Goal: Information Seeking & Learning: Learn about a topic

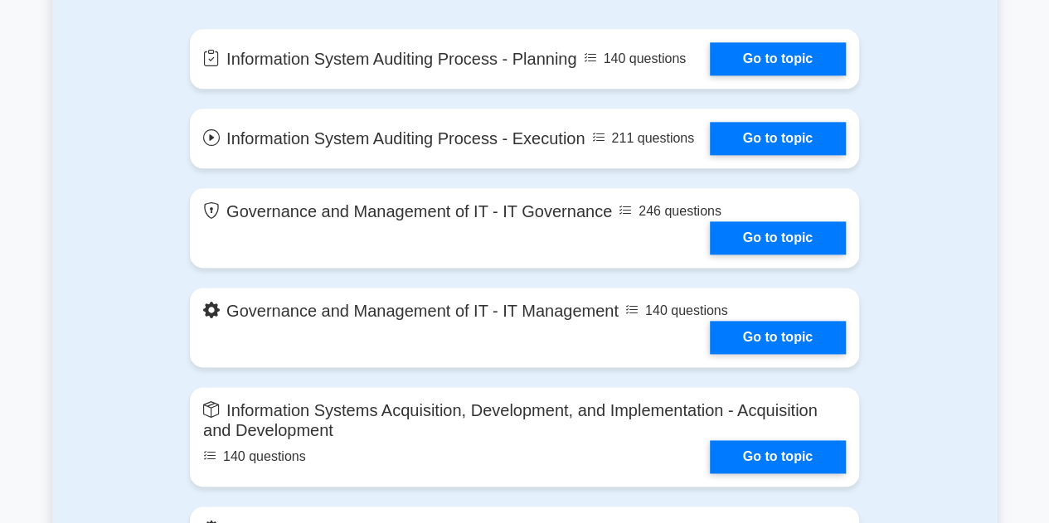
scroll to position [967, 0]
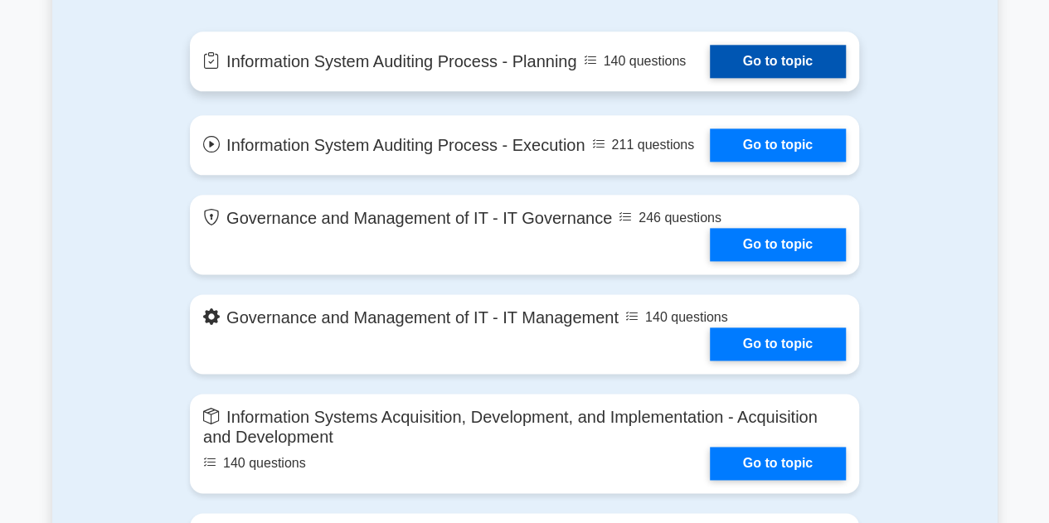
click at [755, 56] on link "Go to topic" at bounding box center [778, 61] width 136 height 33
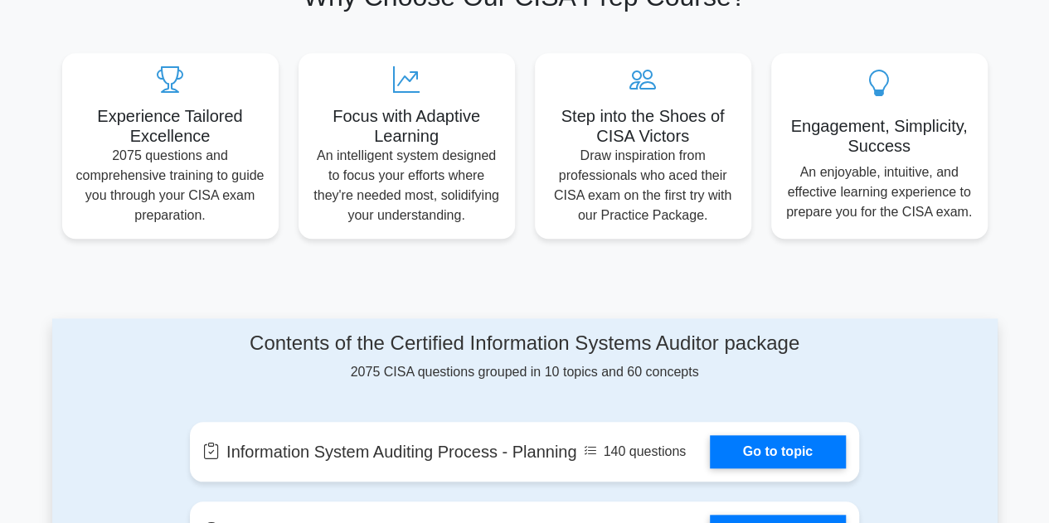
scroll to position [193, 0]
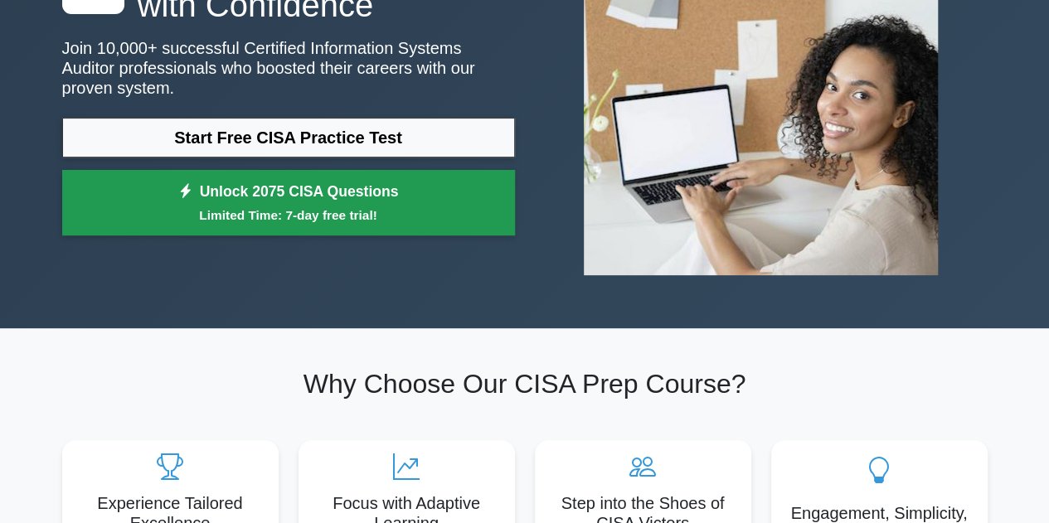
click at [363, 190] on link "Unlock 2075 CISA Questions Limited Time: 7-day free trial!" at bounding box center [288, 203] width 453 height 66
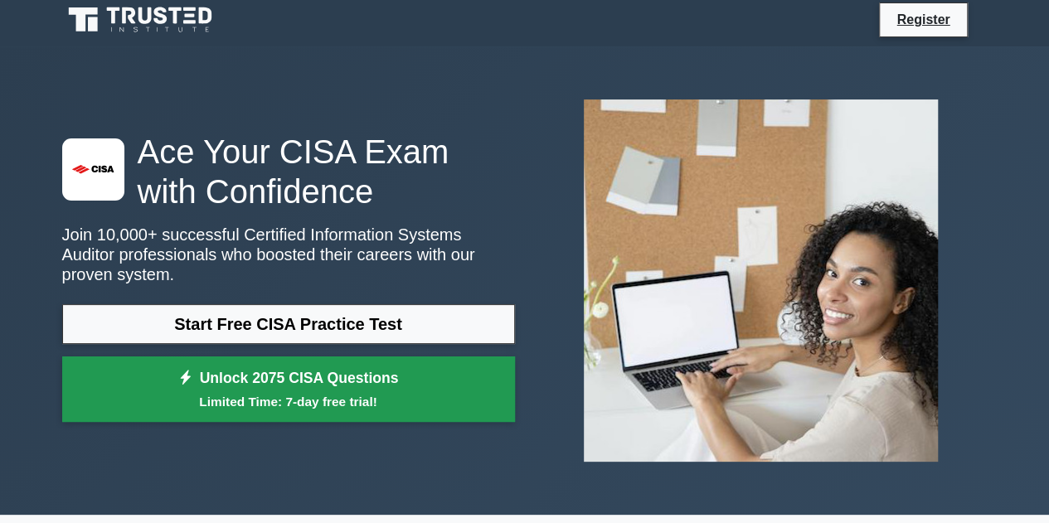
scroll to position [0, 0]
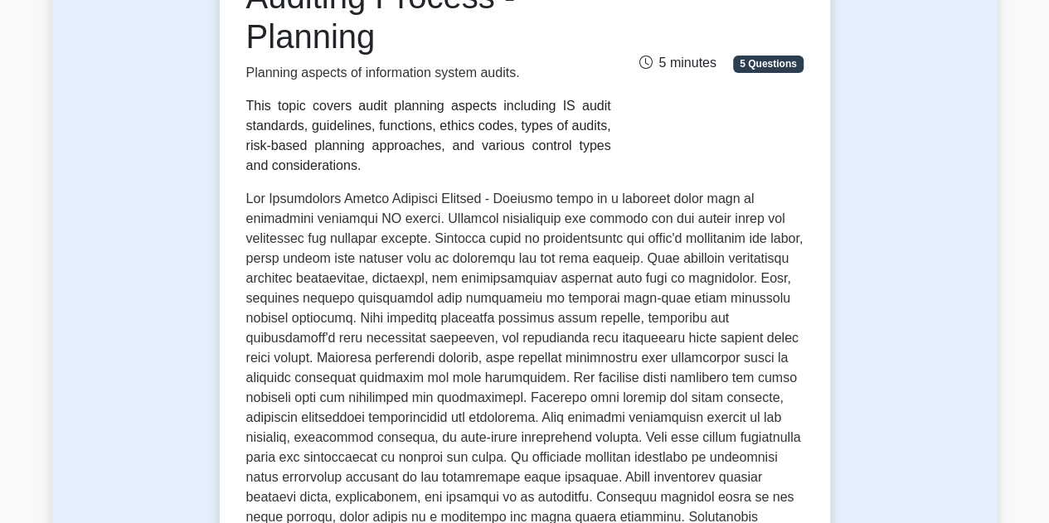
scroll to position [193, 0]
